Goal: Information Seeking & Learning: Find contact information

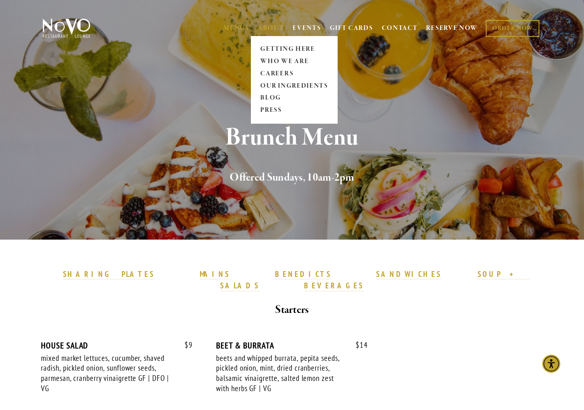
click at [269, 25] on link "ABOUT" at bounding box center [271, 28] width 27 height 8
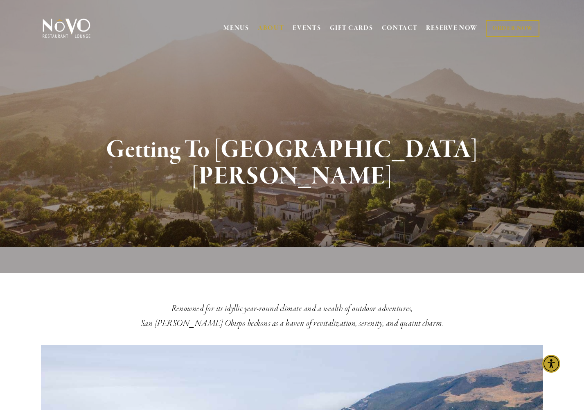
click at [48, 25] on img at bounding box center [66, 28] width 51 height 20
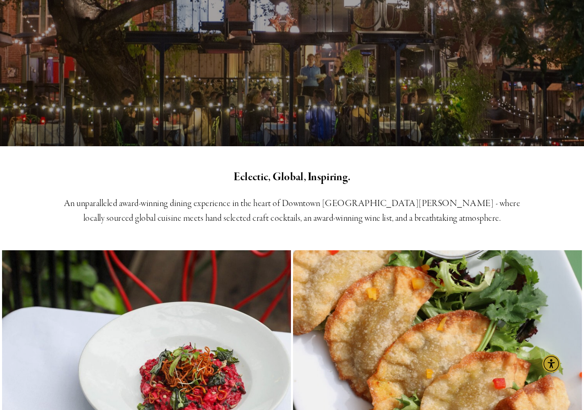
scroll to position [277, 0]
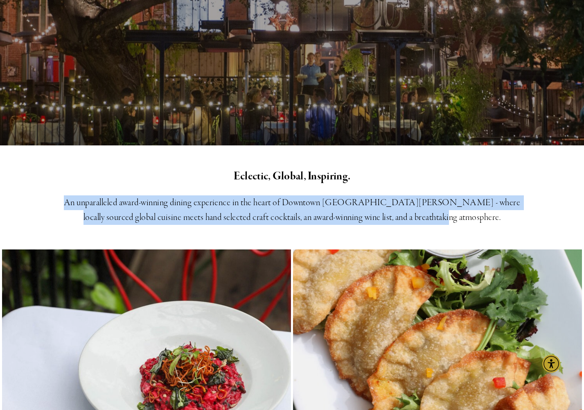
drag, startPoint x: 62, startPoint y: 202, endPoint x: 395, endPoint y: 230, distance: 334.6
click at [395, 230] on div "Eclectic, Global, Inspiring. An unparalleled award-winning dining experience in…" at bounding box center [292, 196] width 584 height 102
copy h3 "An unparalleled award-winning dining experience in the heart of Downtown San Lu…"
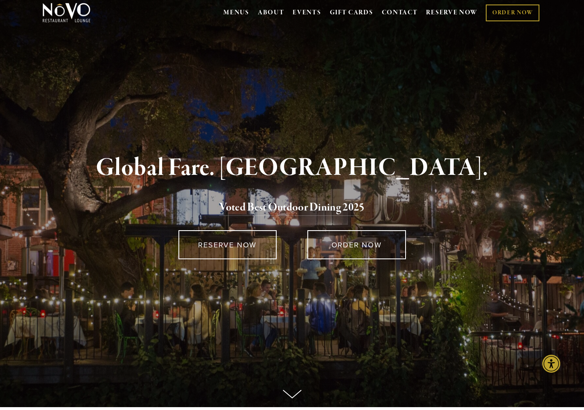
scroll to position [0, 0]
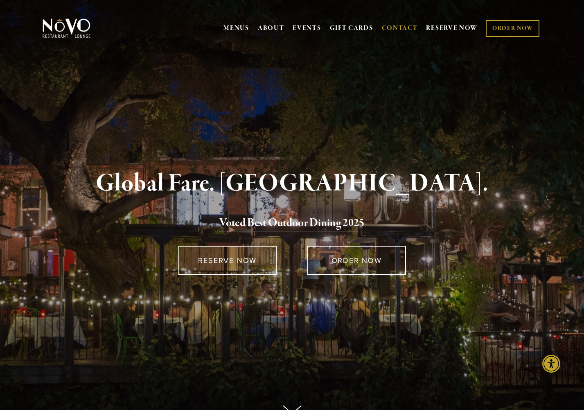
click at [390, 24] on link "CONTACT" at bounding box center [400, 28] width 36 height 16
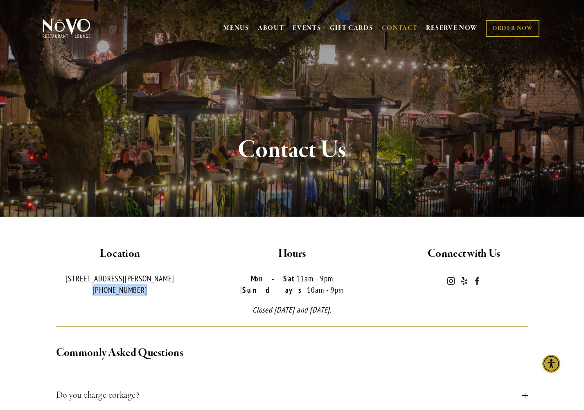
drag, startPoint x: 148, startPoint y: 291, endPoint x: 86, endPoint y: 292, distance: 62.6
click at [86, 292] on p "726 Higuera St. San Luis Obispo, CA (805) 543-3986" at bounding box center [120, 284] width 158 height 23
copy p "(805) 543-3986"
click at [451, 283] on use "Instagram" at bounding box center [451, 281] width 16 height 16
click at [478, 281] on use "Novo Restaurant and Lounge" at bounding box center [477, 281] width 4 height 8
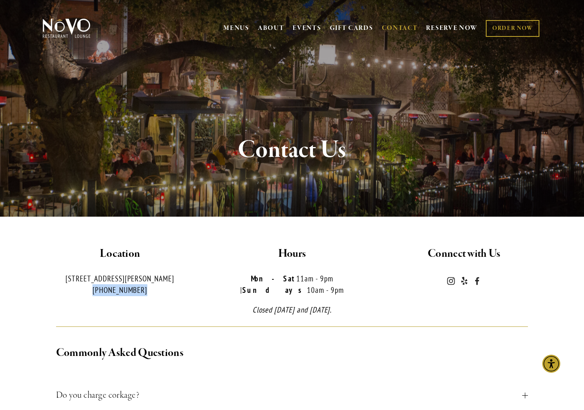
click at [77, 27] on img at bounding box center [66, 28] width 51 height 20
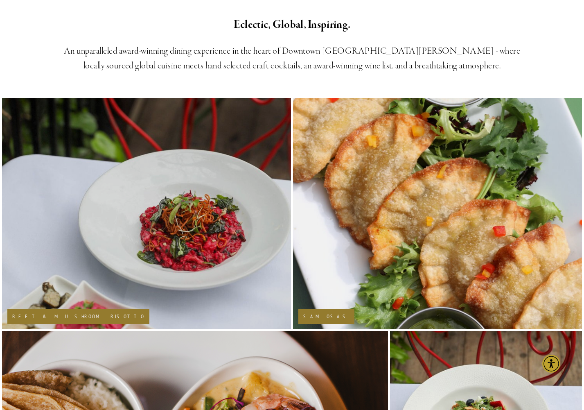
scroll to position [431, 0]
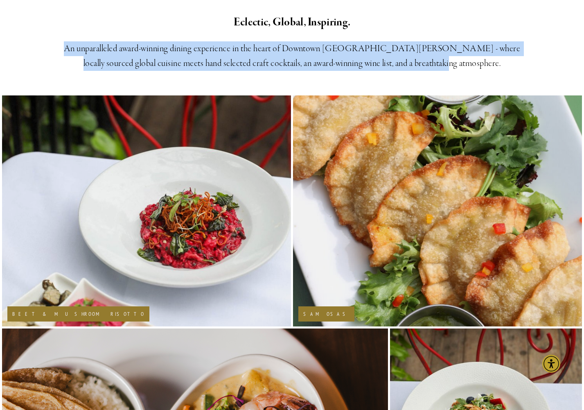
drag, startPoint x: 81, startPoint y: 48, endPoint x: 369, endPoint y: 77, distance: 289.1
click at [369, 77] on div "Eclectic, Global, Inspiring. An unparalleled award-winning dining experience in…" at bounding box center [292, 42] width 584 height 102
copy h3 "An unparalleled award-winning dining experience in the heart of Downtown [GEOGR…"
